Goal: Task Accomplishment & Management: Manage account settings

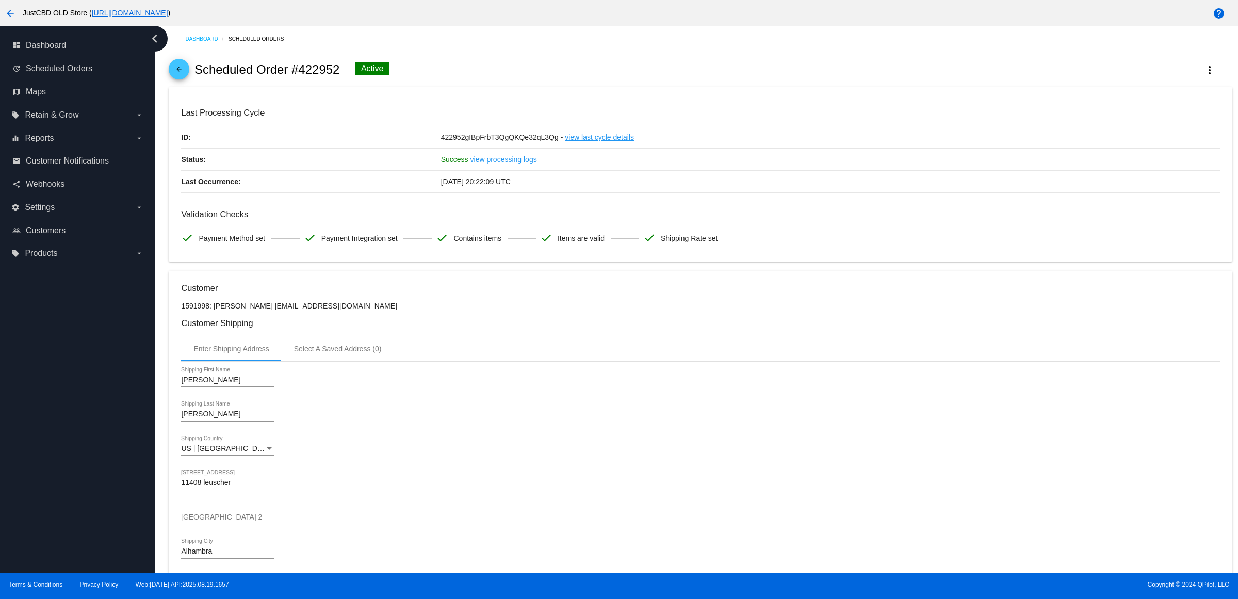
click at [8, 9] on mat-icon "arrow_back" at bounding box center [10, 13] width 12 height 12
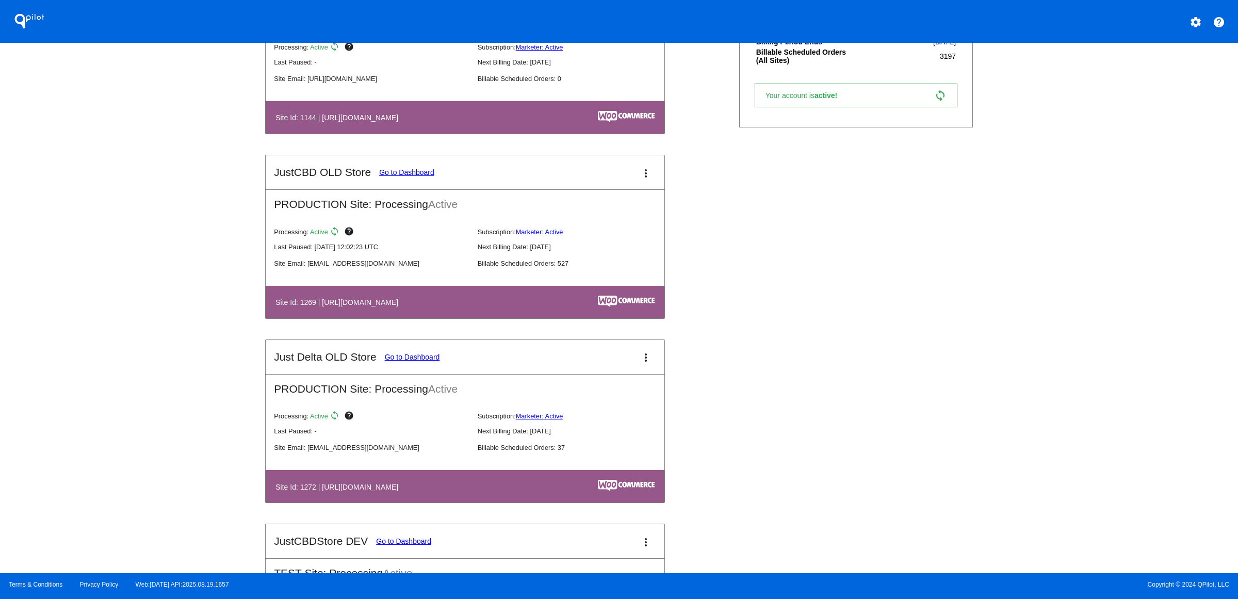
scroll to position [322, 0]
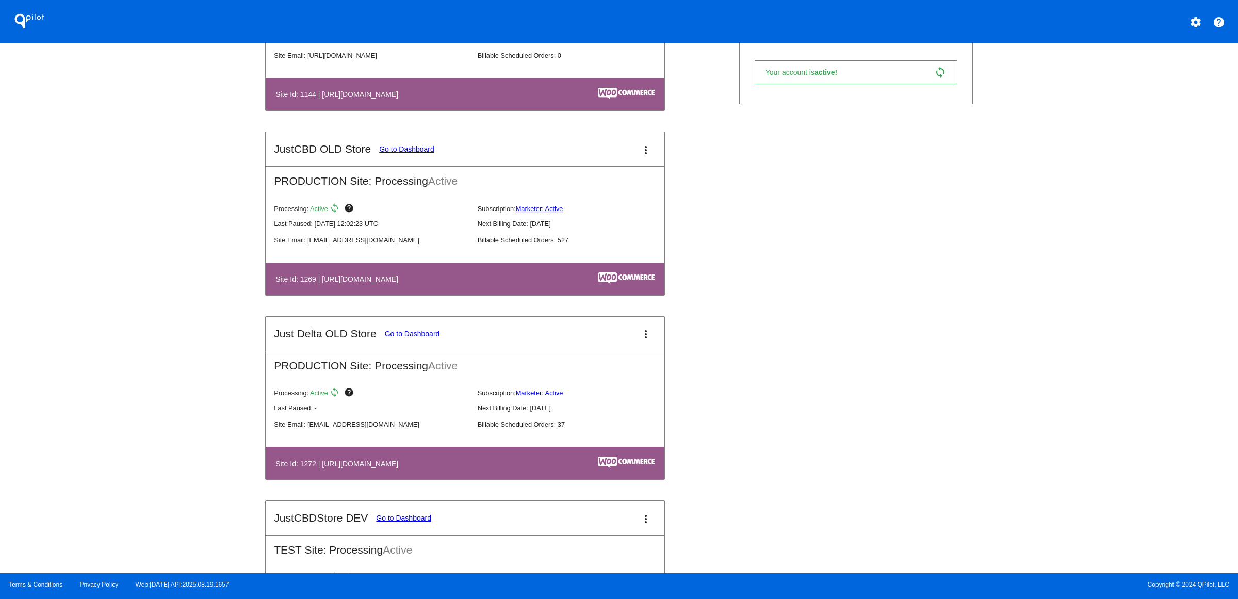
click at [385, 338] on link "Go to Dashboard" at bounding box center [412, 334] width 55 height 8
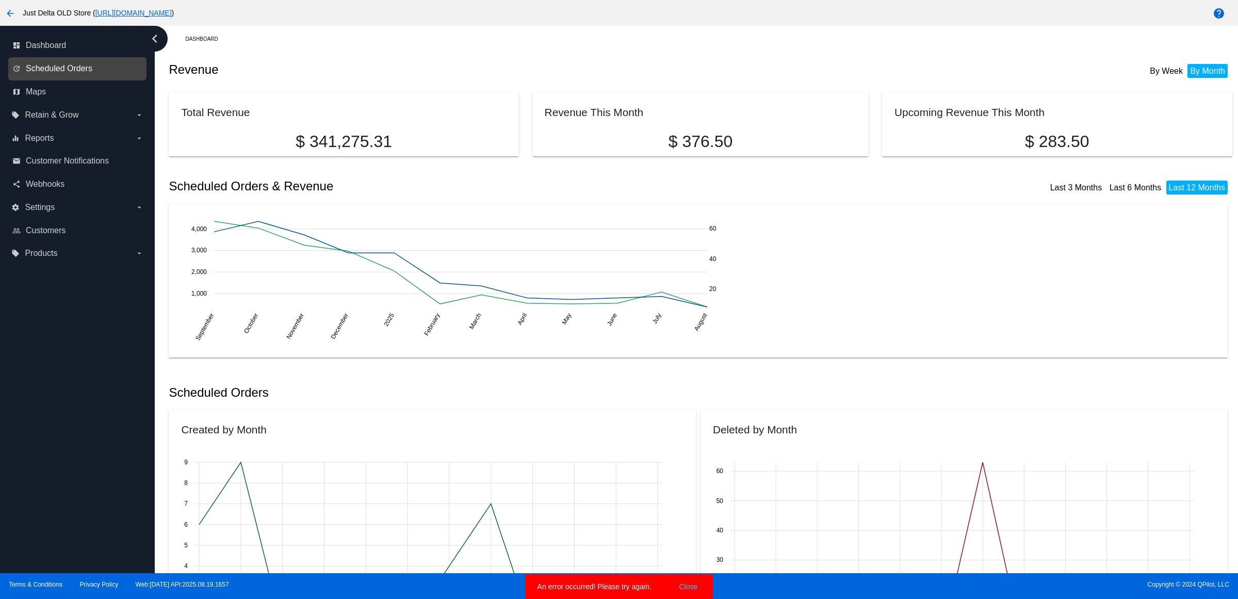
click at [76, 73] on span "Scheduled Orders" at bounding box center [59, 68] width 67 height 9
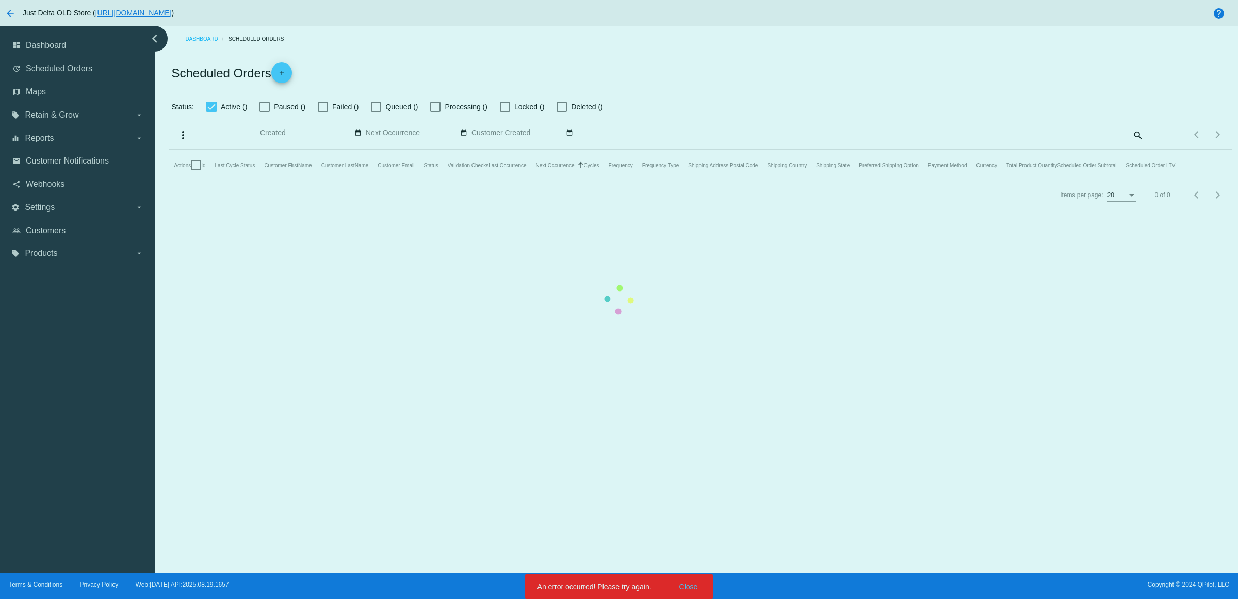
checkbox input "true"
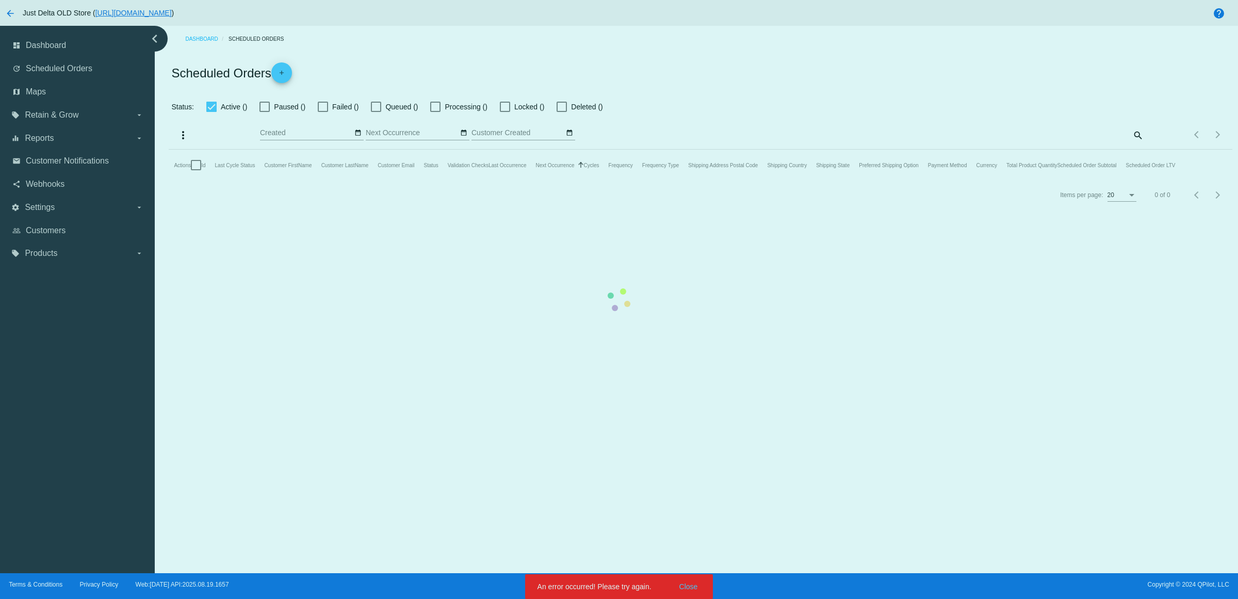
checkbox input "true"
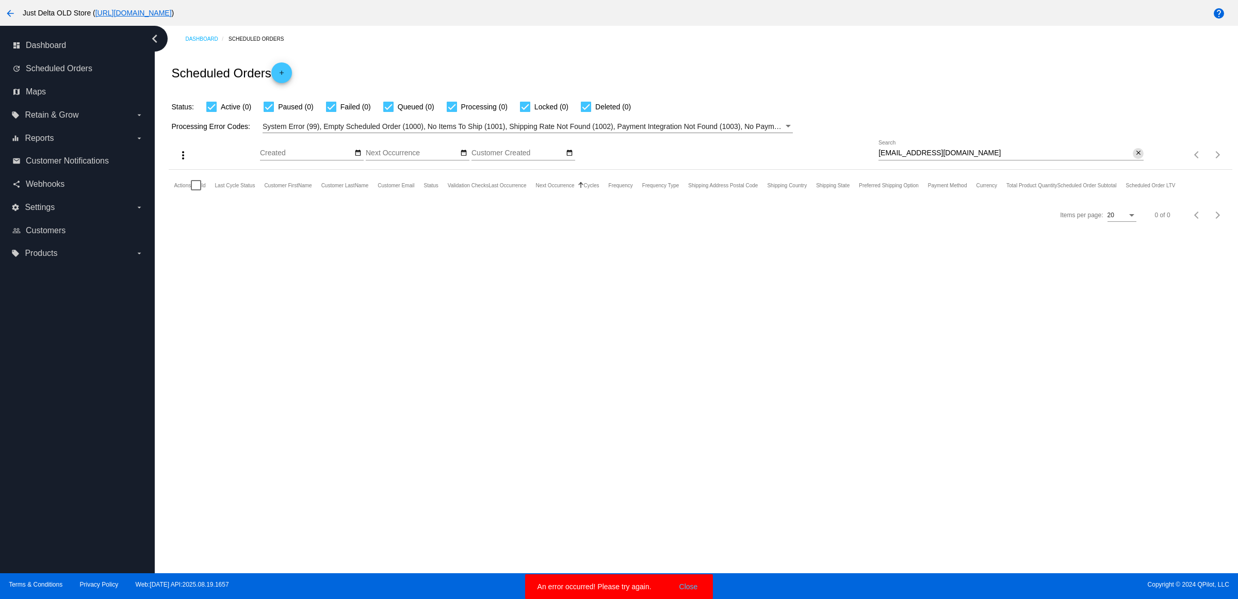
click at [1135, 157] on mat-icon "close" at bounding box center [1137, 153] width 7 height 8
click at [1135, 163] on mat-icon "search" at bounding box center [1137, 155] width 12 height 16
click at [1135, 157] on input "Search" at bounding box center [1010, 153] width 265 height 8
type input "yabadabadeb@yahoo.com"
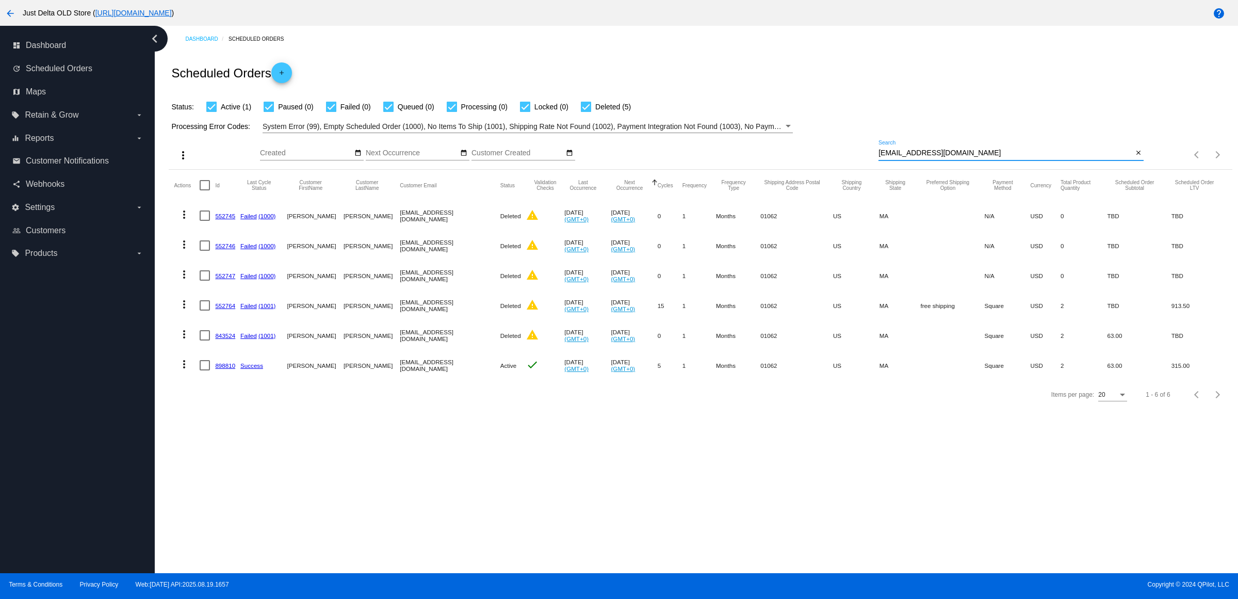
click at [222, 369] on link "898810" at bounding box center [225, 365] width 20 height 7
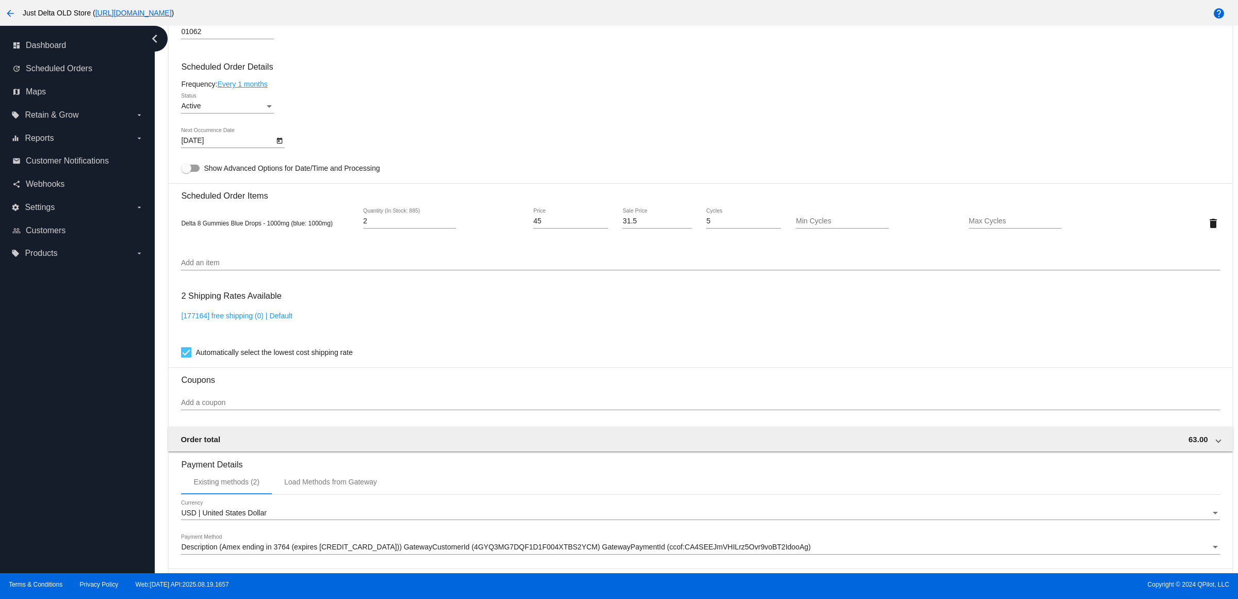
scroll to position [419, 0]
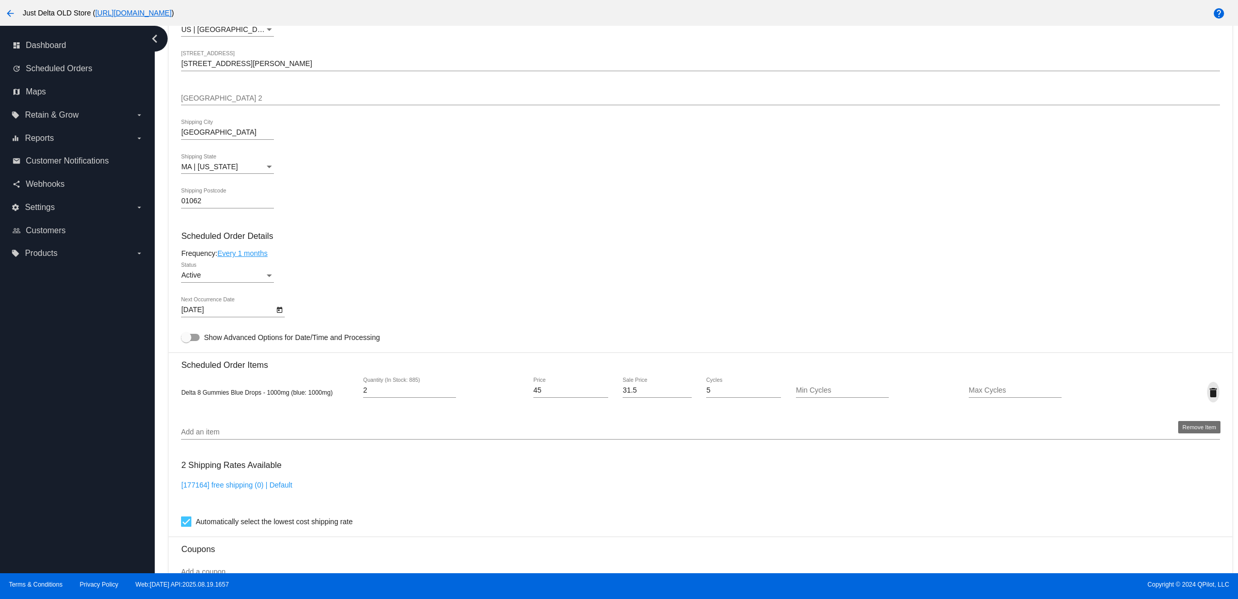
click at [1207, 399] on mat-icon "delete" at bounding box center [1213, 392] width 12 height 12
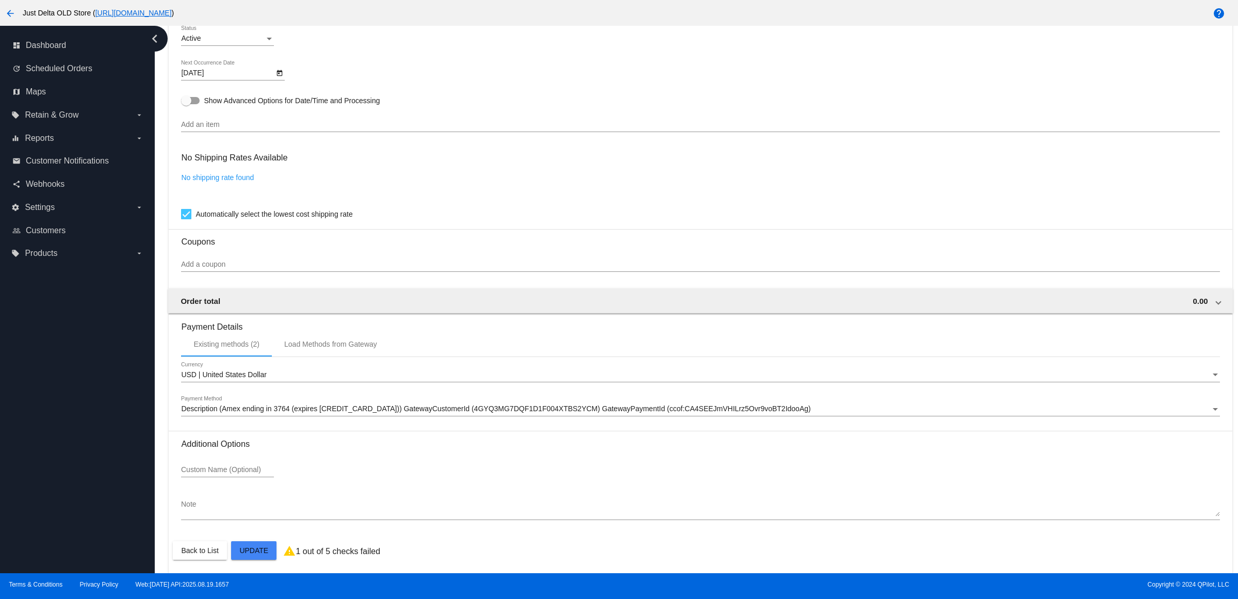
scroll to position [670, 0]
click at [253, 545] on mat-card "Customer 2936095: Deborah Greenwell yabadabadeb@yahoo.com Customer Shipping Ent…" at bounding box center [700, 92] width 1063 height 961
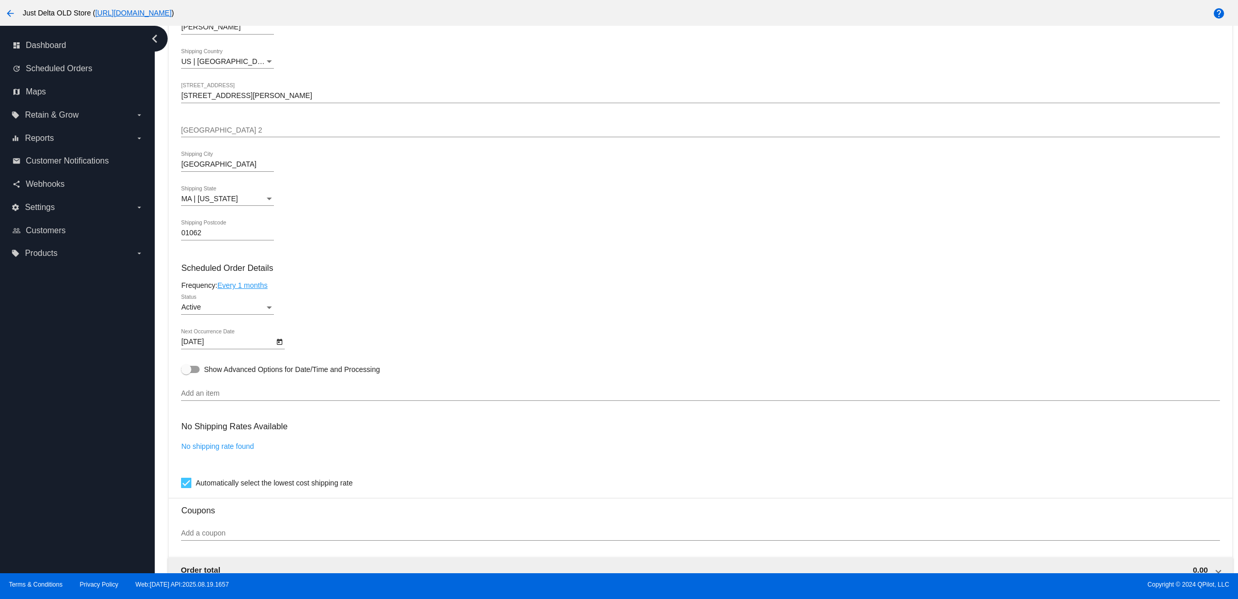
scroll to position [670, 0]
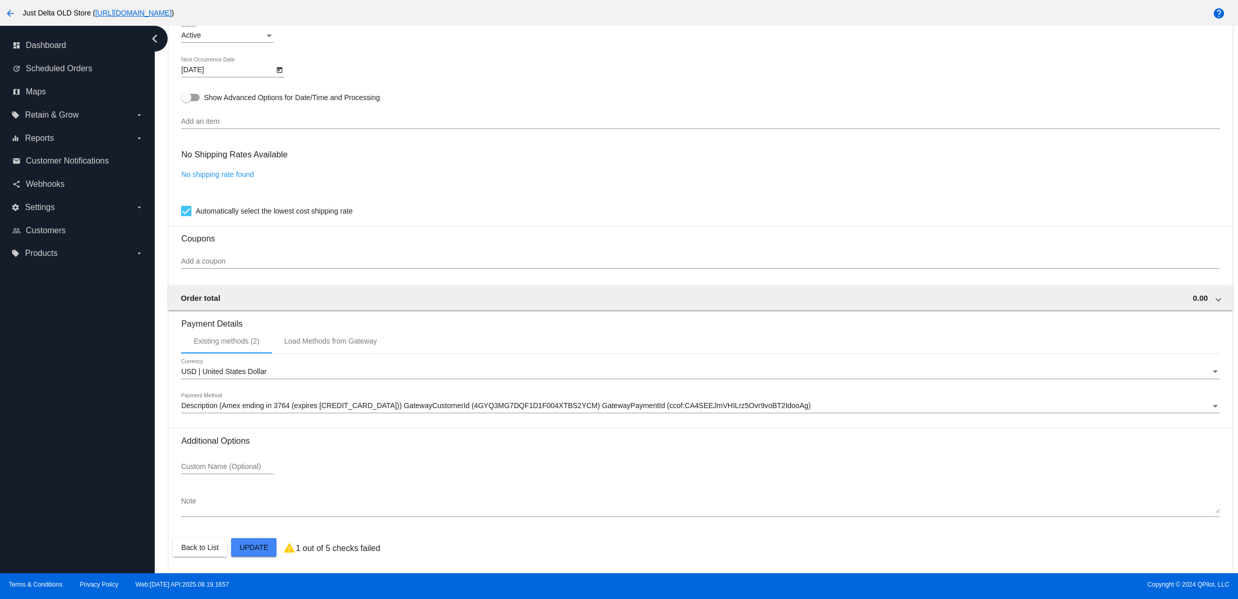
click at [308, 264] on input "Add a coupon" at bounding box center [700, 261] width 1038 height 8
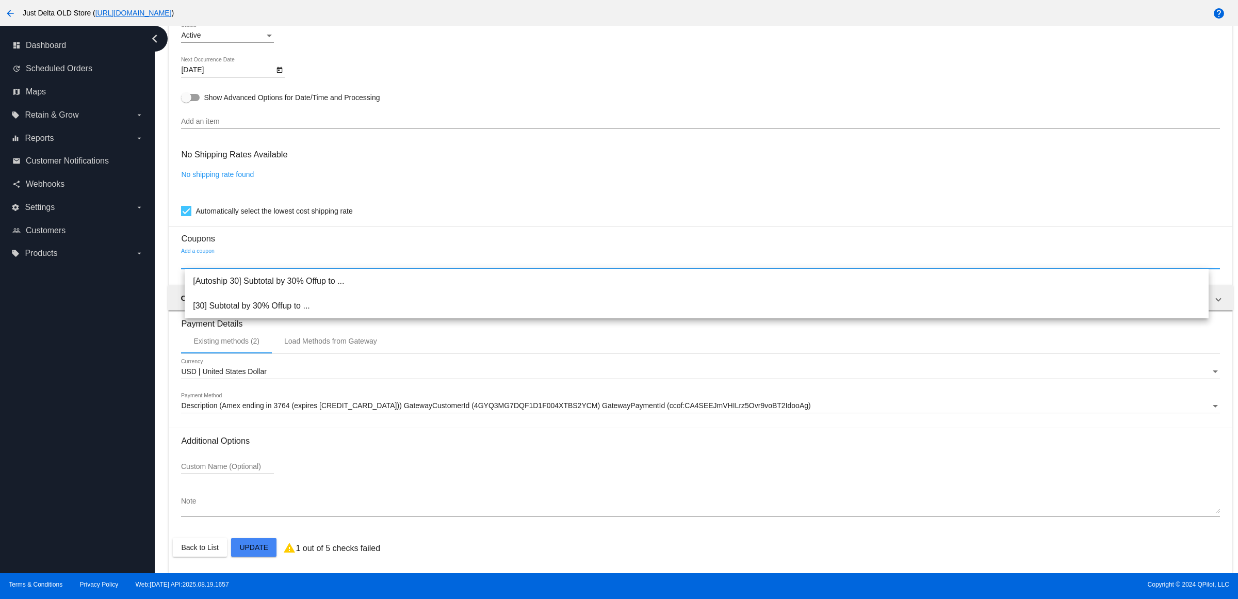
click at [585, 114] on div "Add an item" at bounding box center [700, 119] width 1038 height 20
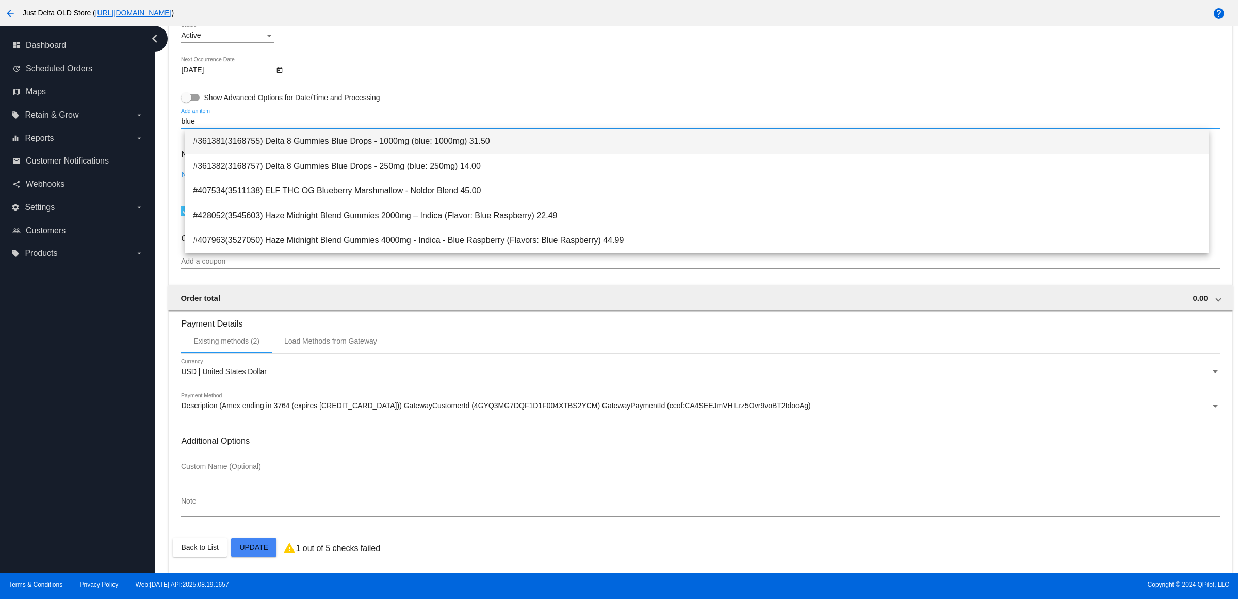
type input "blue"
click at [521, 134] on span "#361381(3168755) Delta 8 Gummies Blue Drops - 1000mg (blue: 1000mg) 31.50" at bounding box center [696, 141] width 1007 height 25
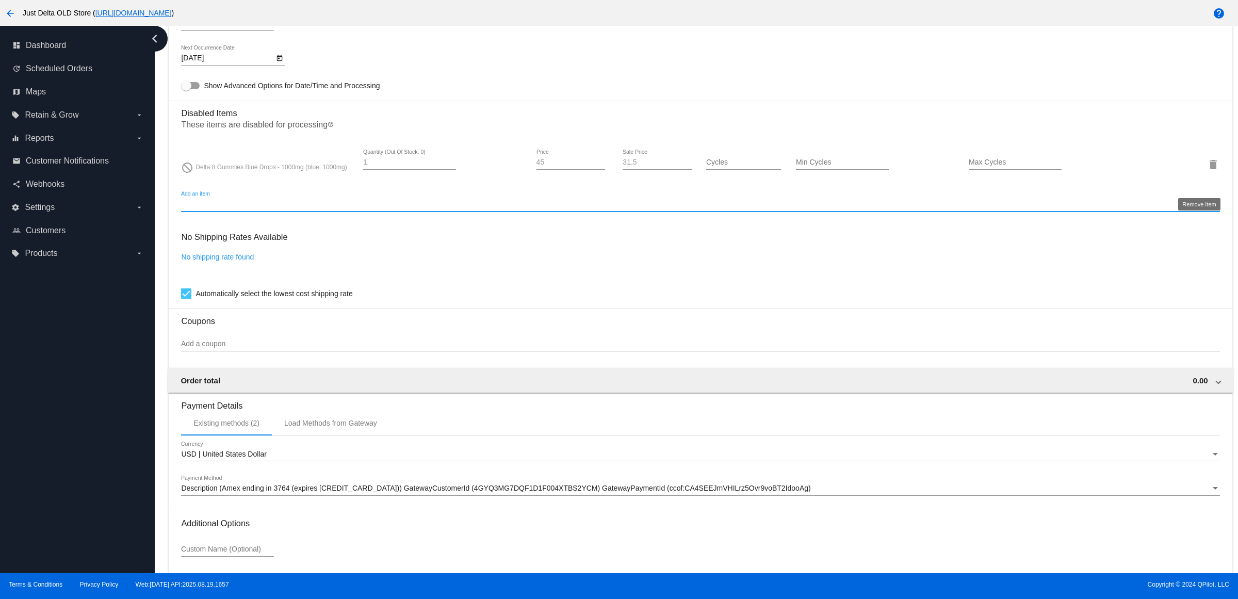
click at [1207, 171] on mat-icon "delete" at bounding box center [1213, 164] width 12 height 12
